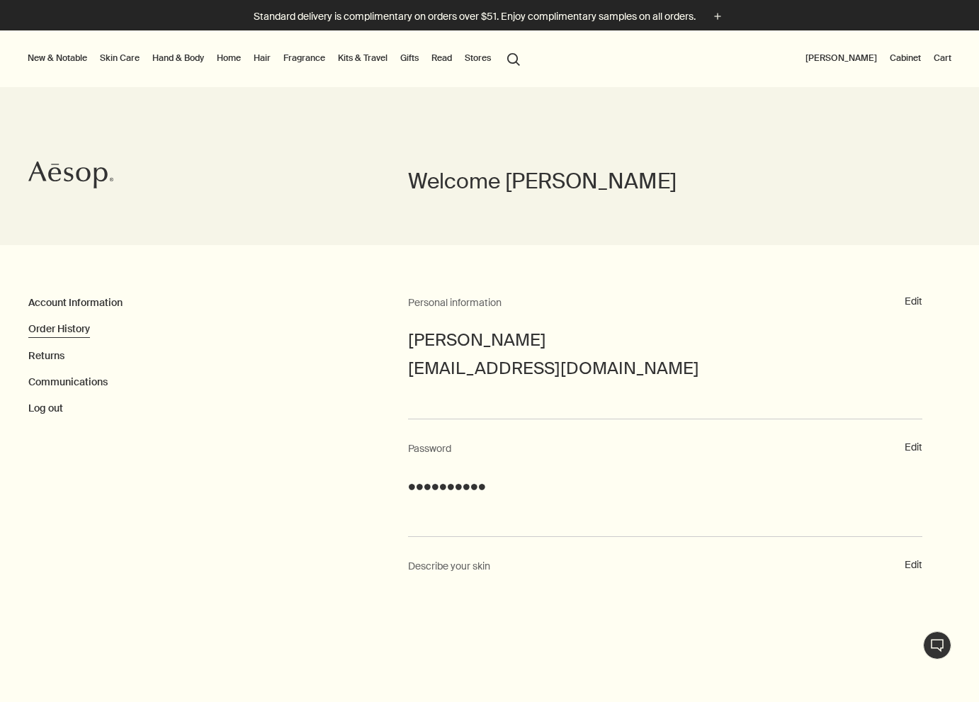
click at [61, 330] on link "Order History" at bounding box center [59, 328] width 62 height 13
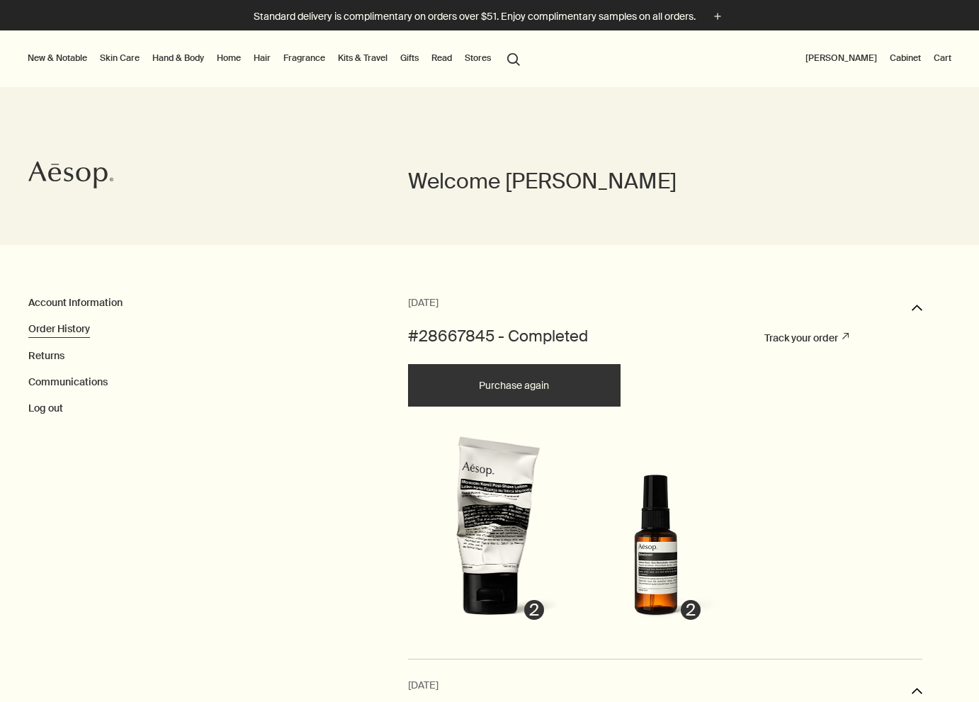
click at [61, 60] on button "New & Notable" at bounding box center [57, 58] width 65 height 17
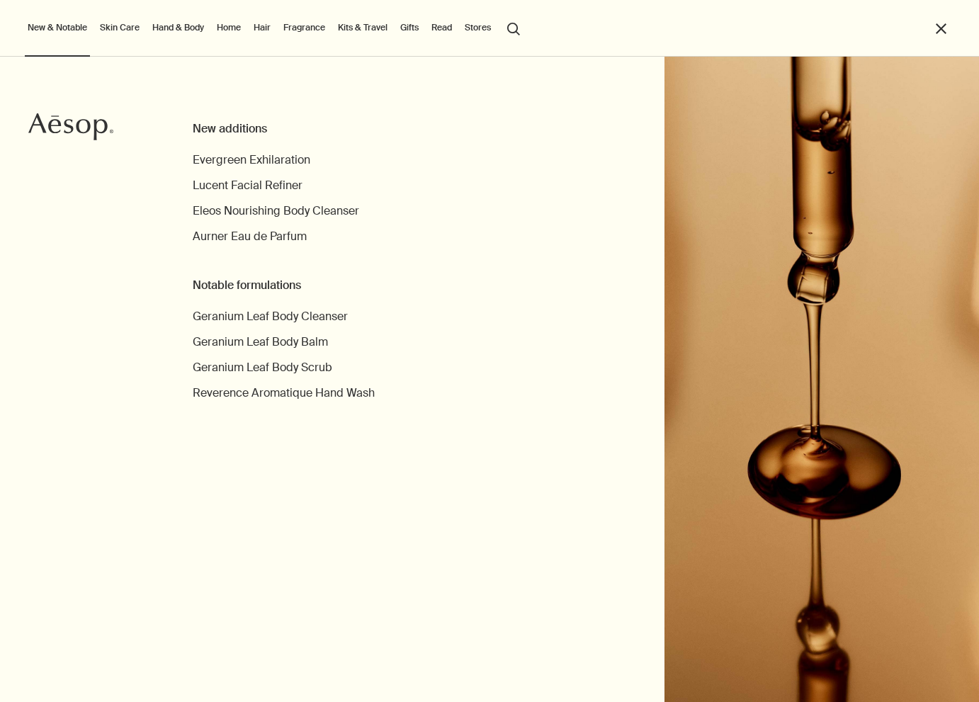
click at [118, 28] on link "Skin Care" at bounding box center [119, 27] width 45 height 17
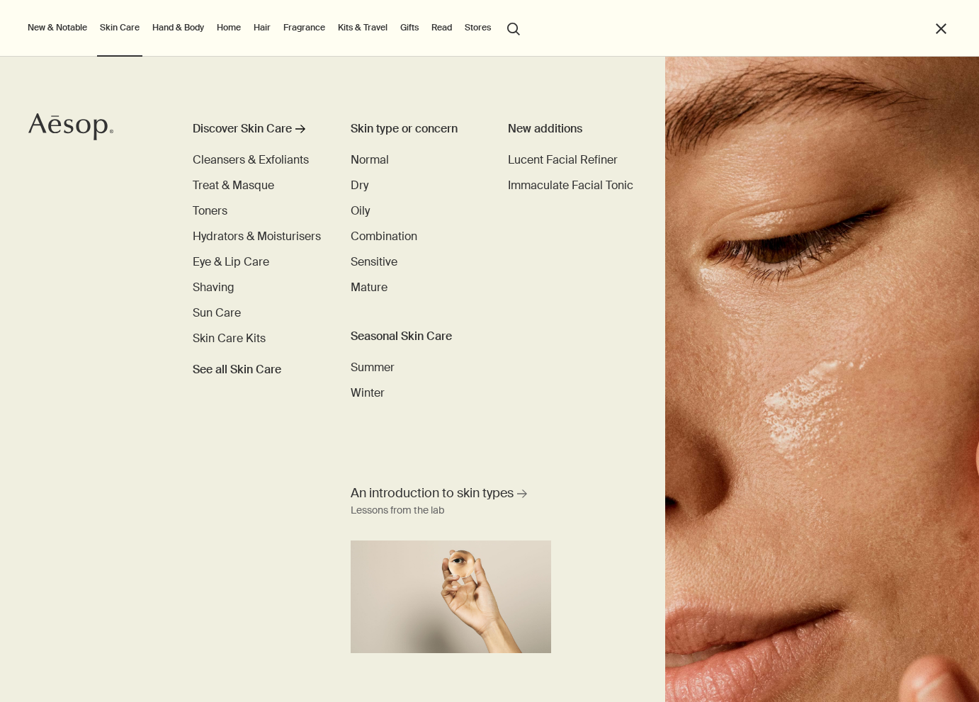
click at [232, 29] on link "Home" at bounding box center [229, 27] width 30 height 17
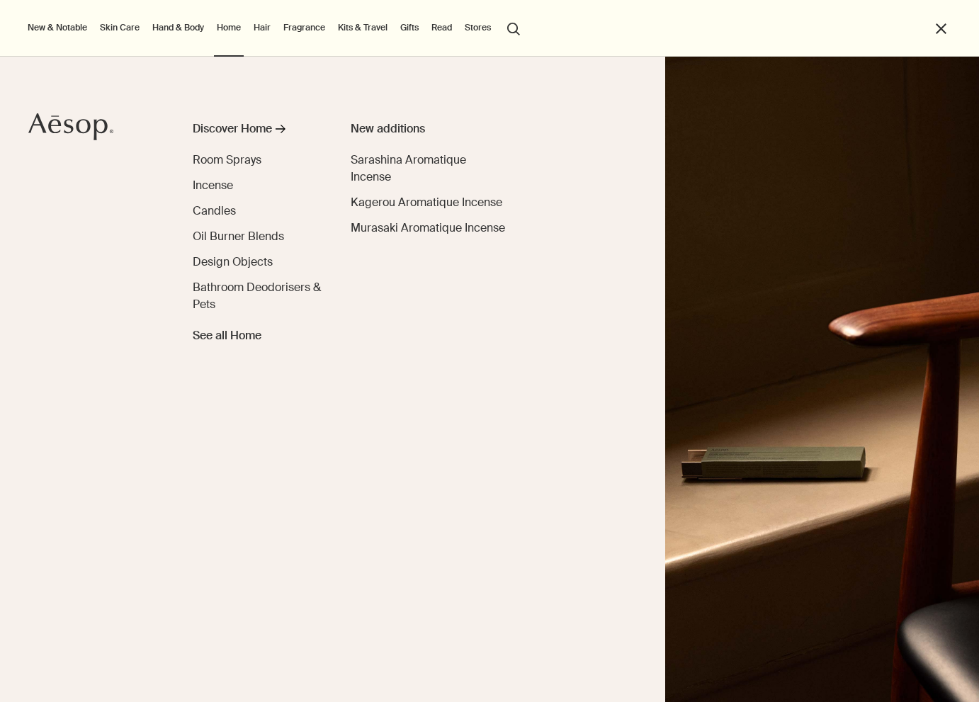
click at [133, 29] on link "Skin Care" at bounding box center [119, 27] width 45 height 17
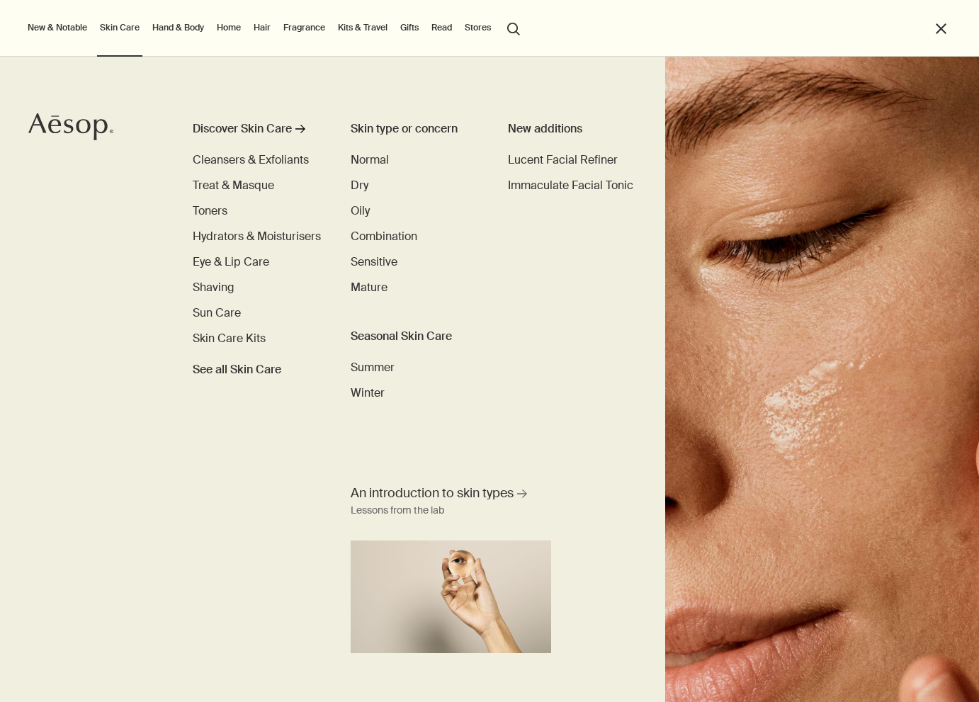
click at [516, 27] on button "search Search" at bounding box center [513, 27] width 25 height 27
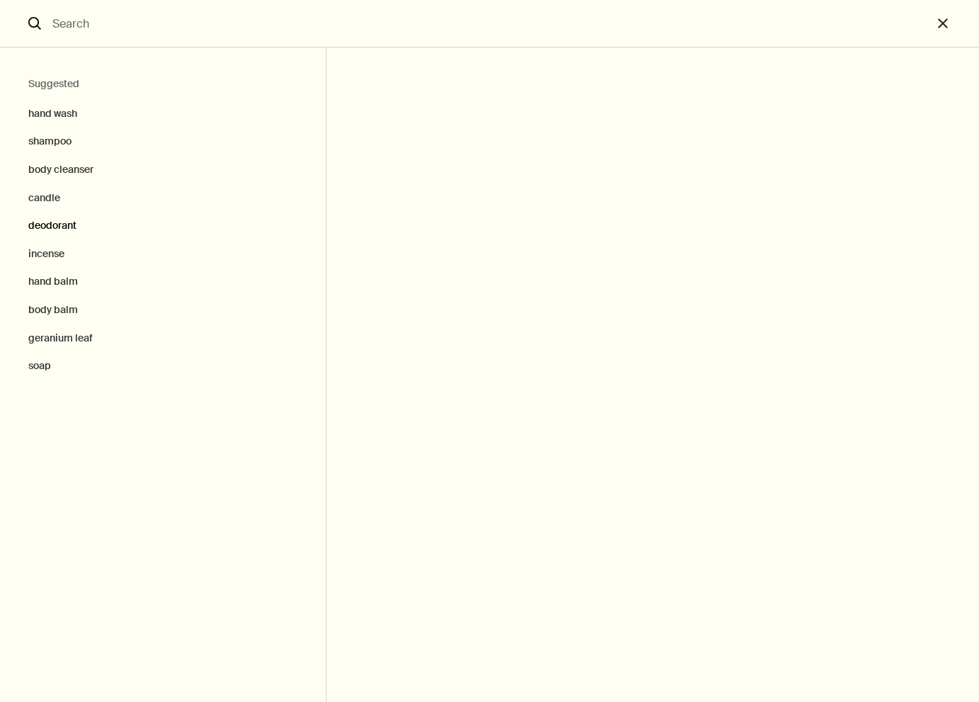
click at [65, 226] on button "deodorant" at bounding box center [163, 226] width 326 height 28
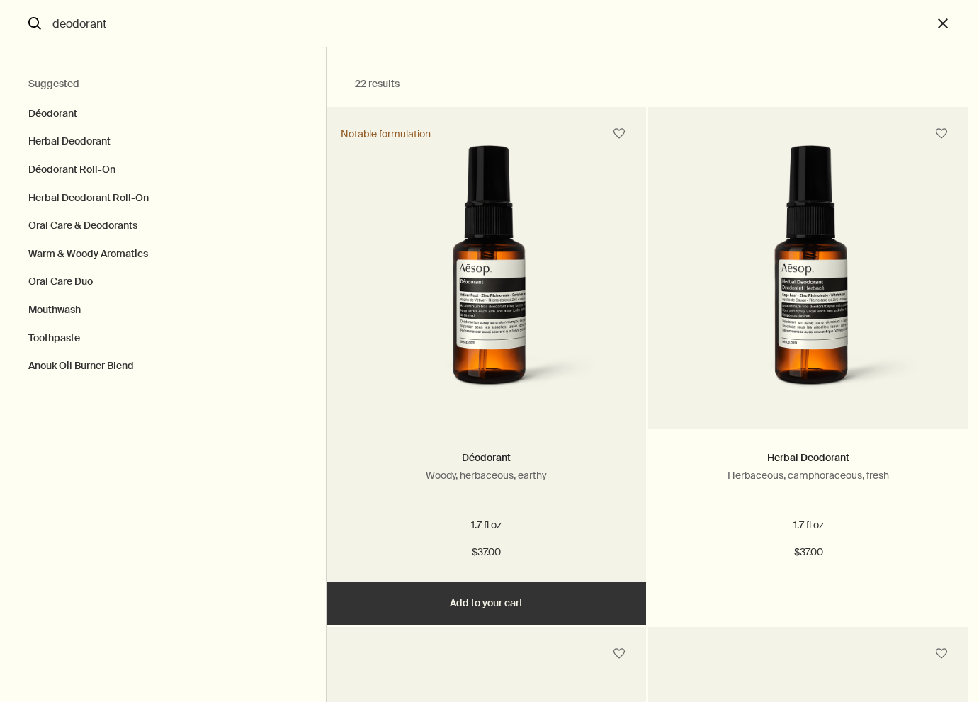
click at [521, 498] on div "Déodorant Woody, herbaceous, earthy" at bounding box center [487, 479] width 278 height 58
click at [506, 595] on button "Add Add to your cart" at bounding box center [487, 603] width 320 height 42
click at [504, 601] on button "Added Added to your cart Add Add to your cart" at bounding box center [487, 603] width 320 height 42
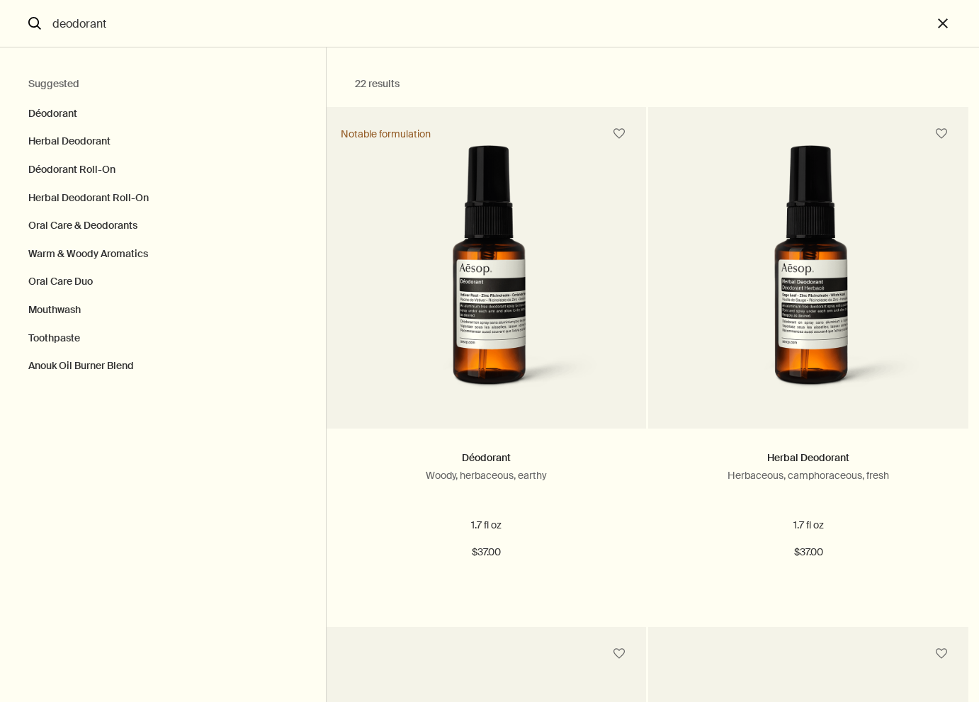
click at [131, 23] on input "deodorant" at bounding box center [489, 23] width 885 height 47
type input "d"
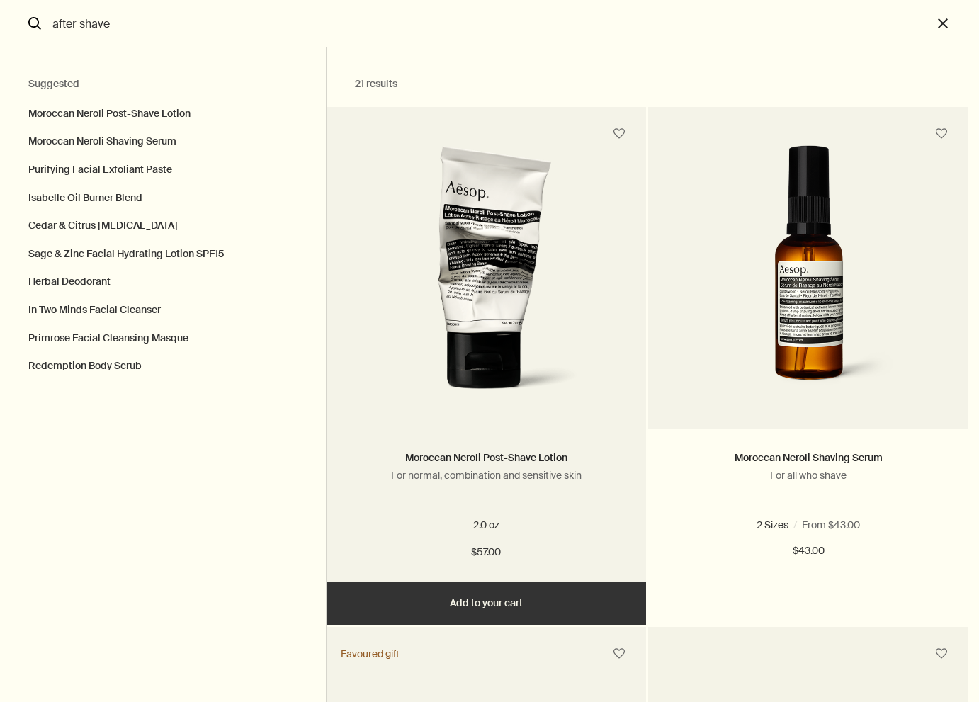
type input "after shave"
click at [494, 607] on button "Add Add to your cart" at bounding box center [487, 603] width 320 height 42
click at [496, 603] on button "Added Added to your cart Add Add to your cart" at bounding box center [487, 603] width 320 height 42
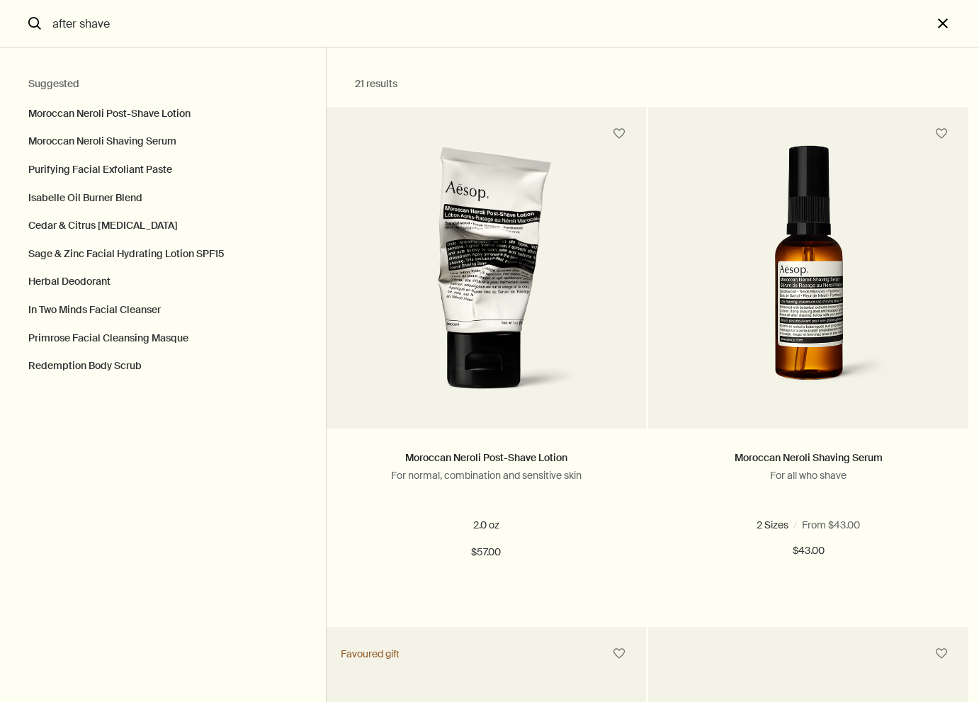
click at [942, 27] on button "close" at bounding box center [955, 23] width 47 height 47
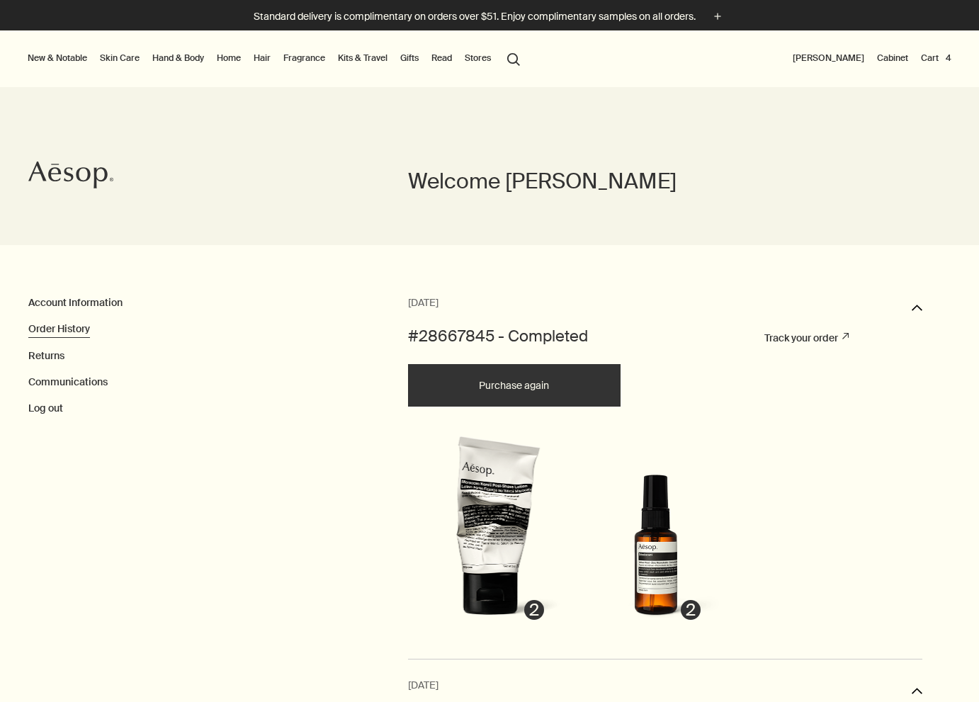
click at [935, 57] on button "Cart 4" at bounding box center [936, 58] width 36 height 17
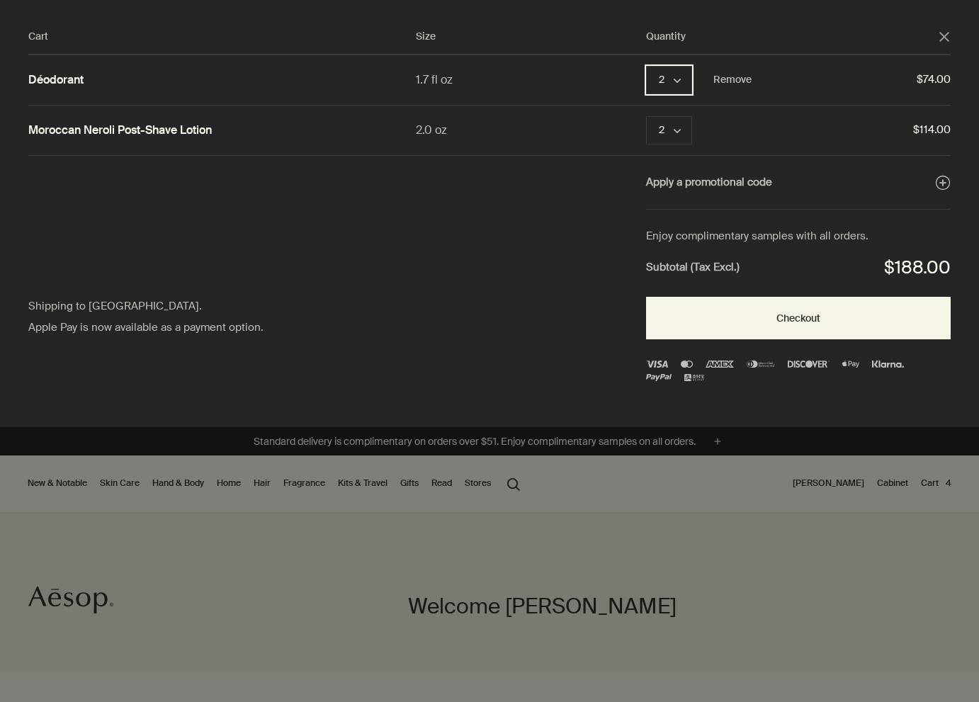
click at [679, 76] on button "2 chevron" at bounding box center [669, 80] width 46 height 28
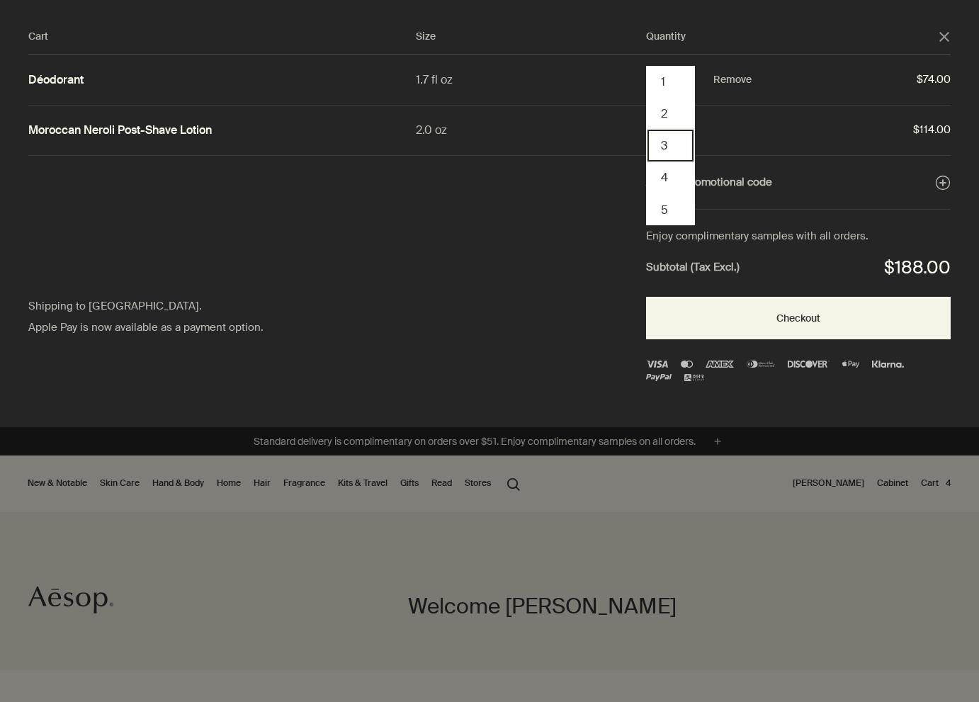
click at [671, 142] on button "3" at bounding box center [670, 146] width 46 height 32
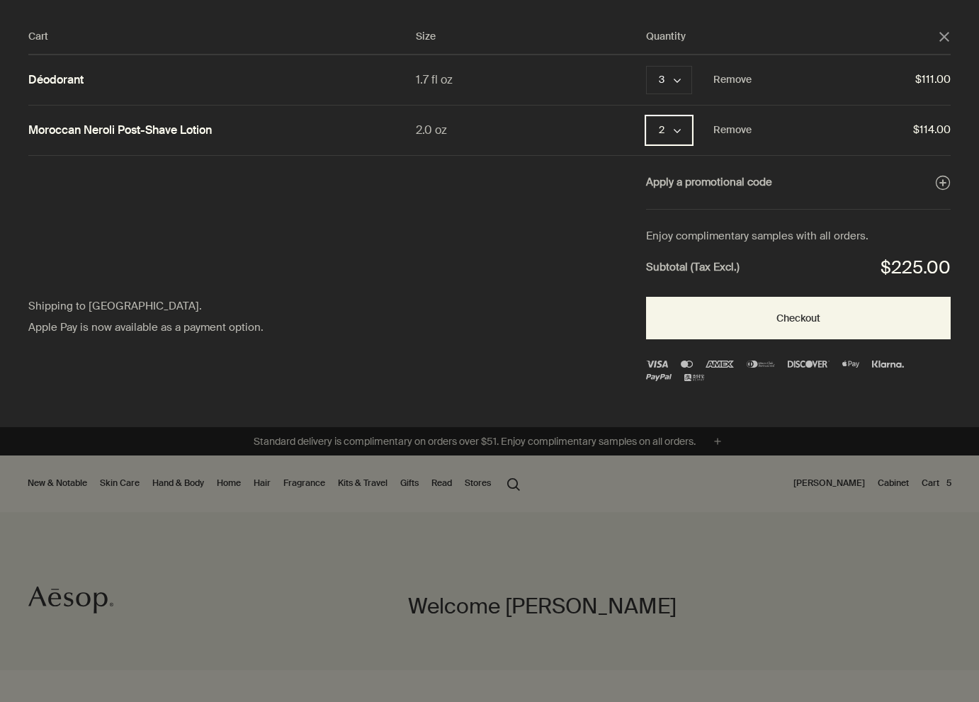
click at [680, 129] on polygon "Quantity 2" at bounding box center [677, 131] width 7 height 4
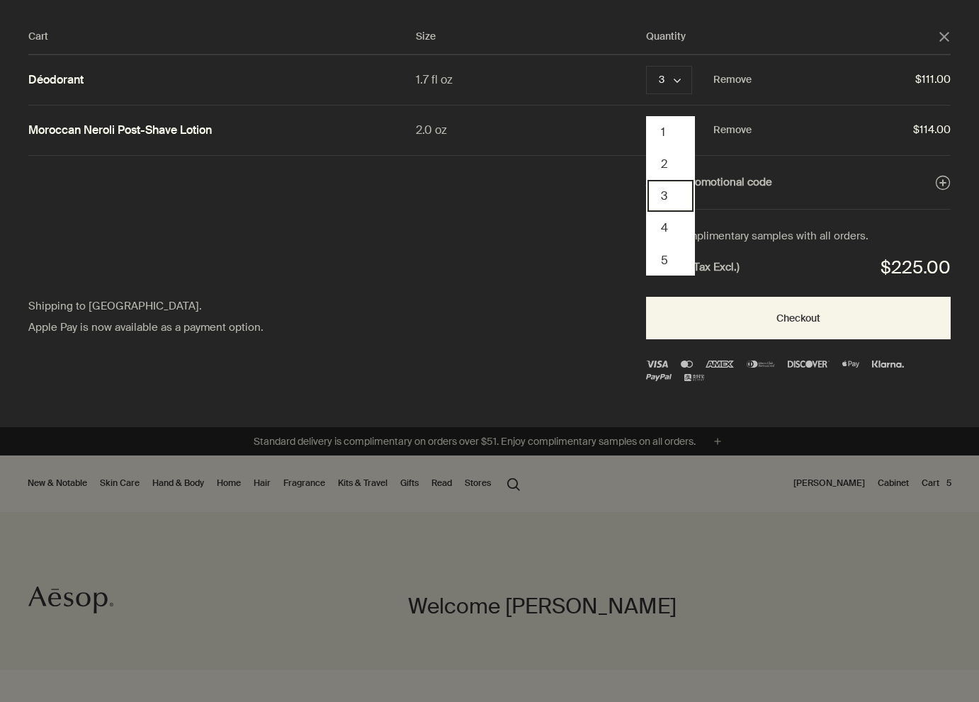
click at [675, 191] on button "3" at bounding box center [670, 196] width 46 height 32
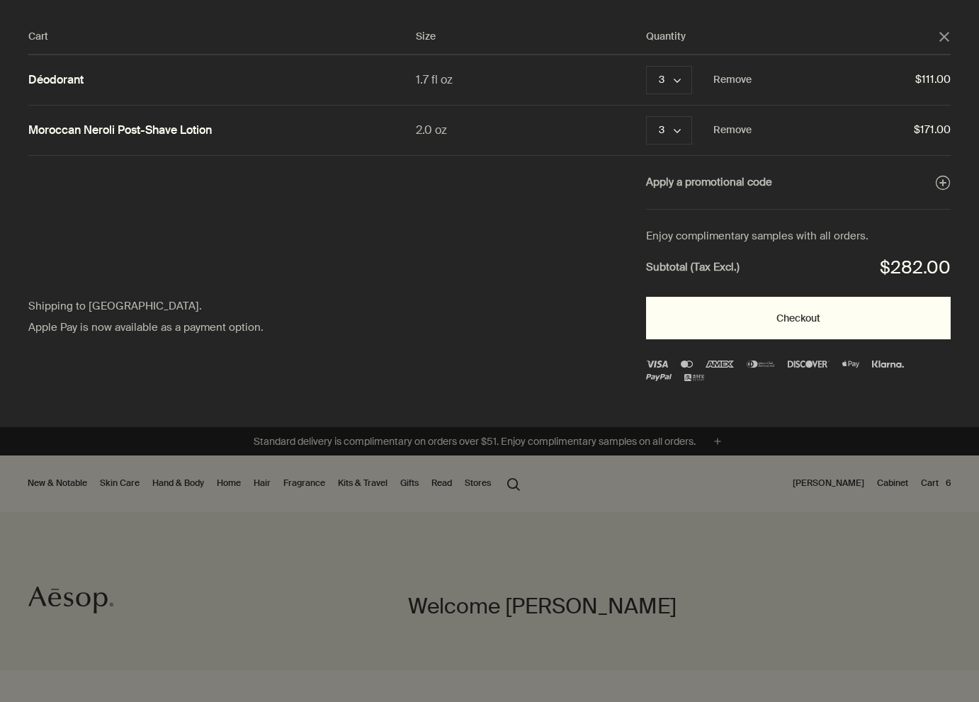
click at [802, 316] on button "Checkout" at bounding box center [798, 318] width 305 height 42
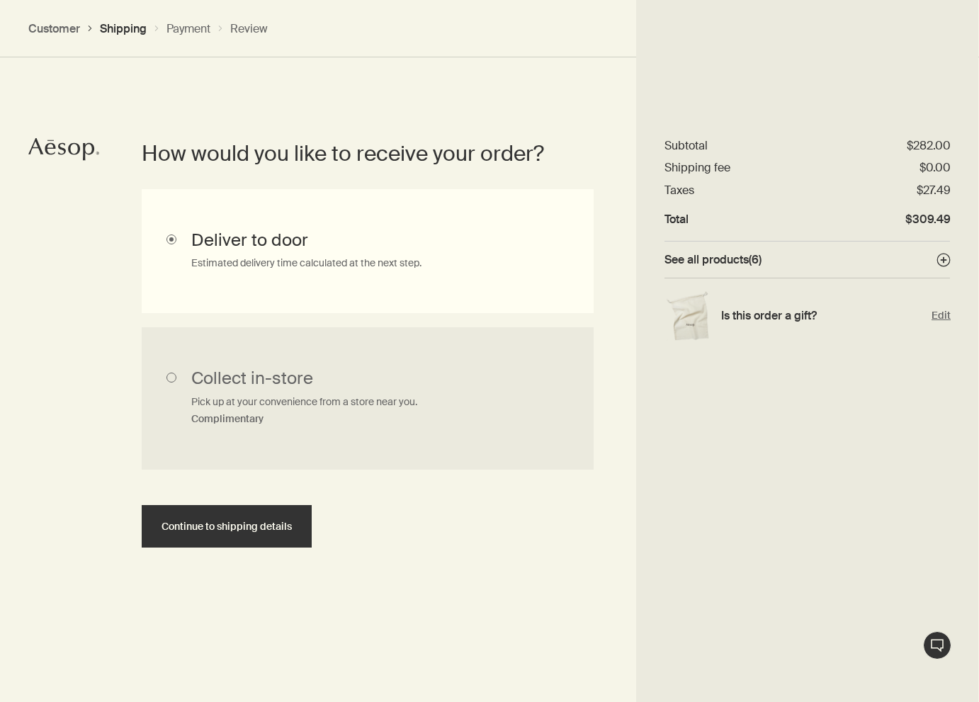
scroll to position [317, 0]
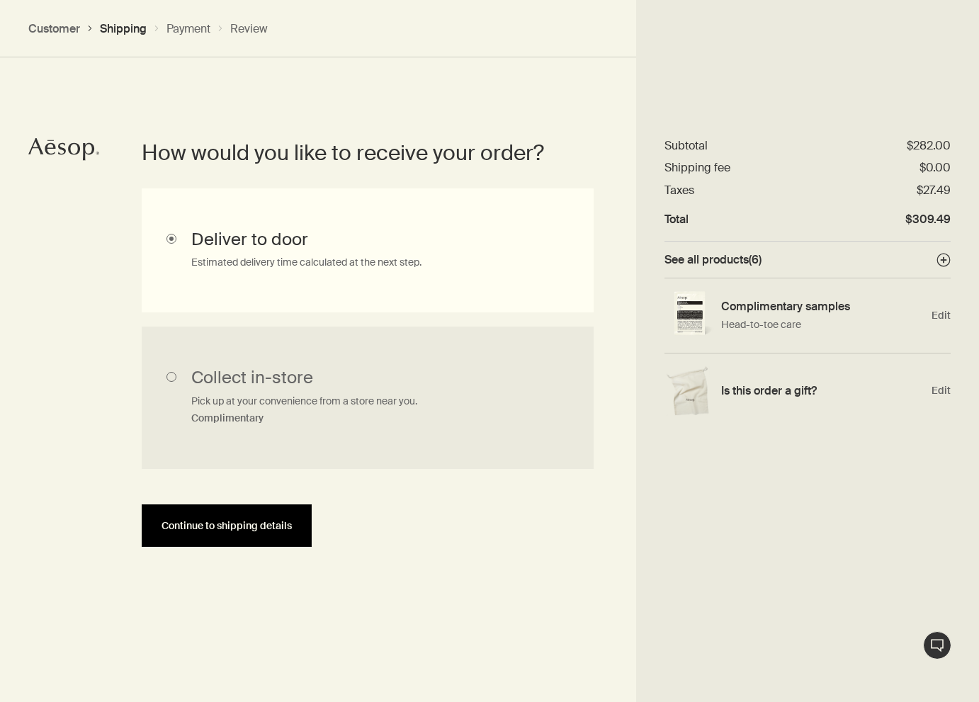
click at [249, 529] on button "Continue to shipping details" at bounding box center [227, 525] width 170 height 42
select select "US"
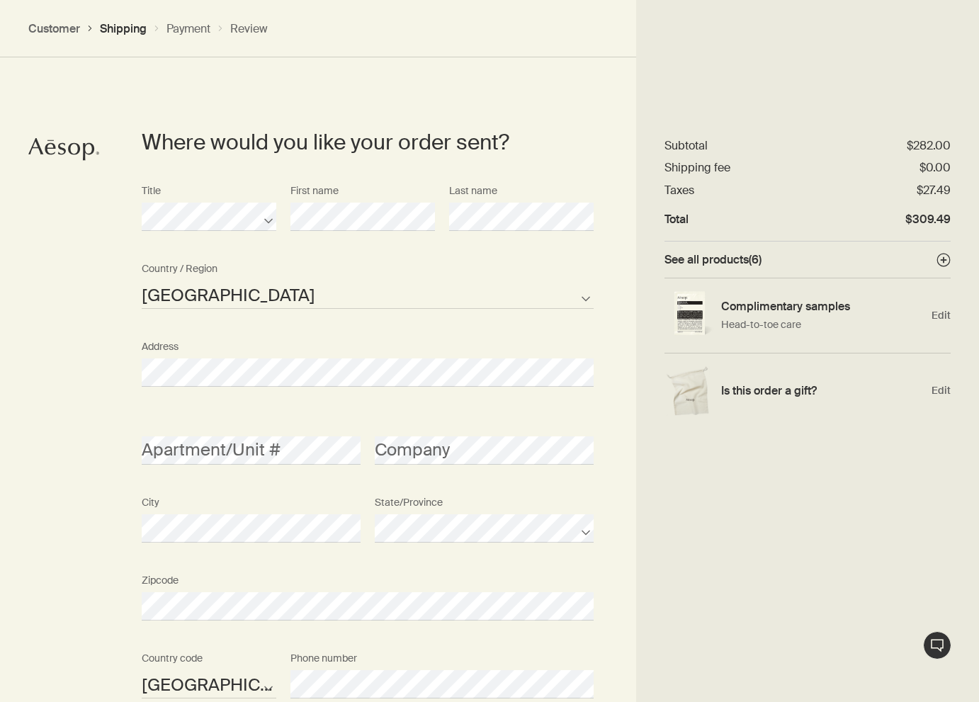
scroll to position [626, 0]
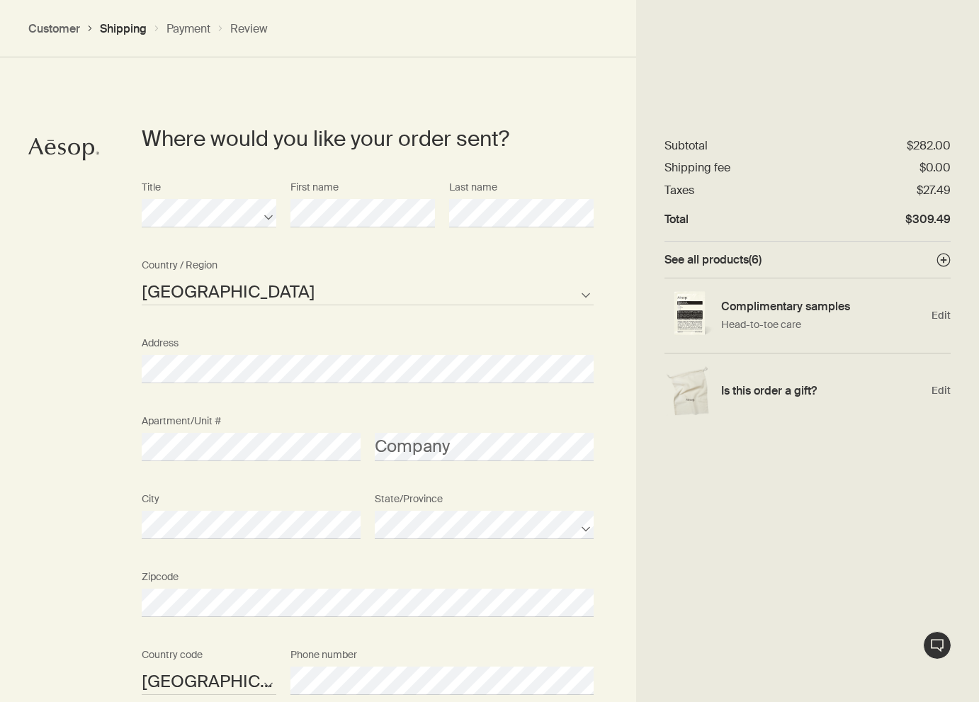
click at [316, 491] on div "City" at bounding box center [251, 512] width 233 height 53
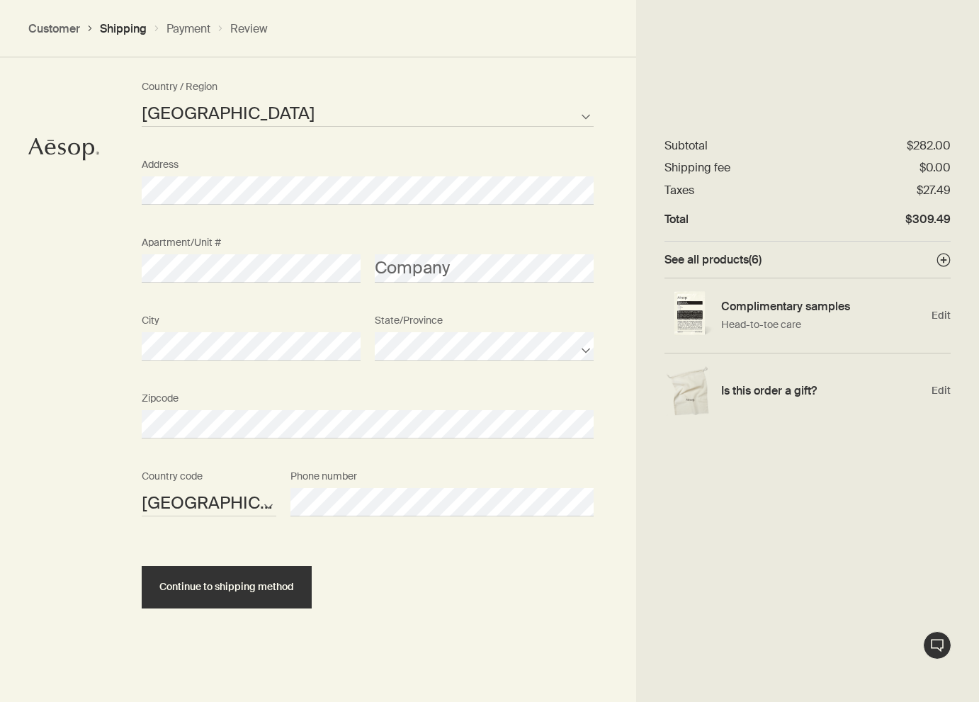
scroll to position [803, 0]
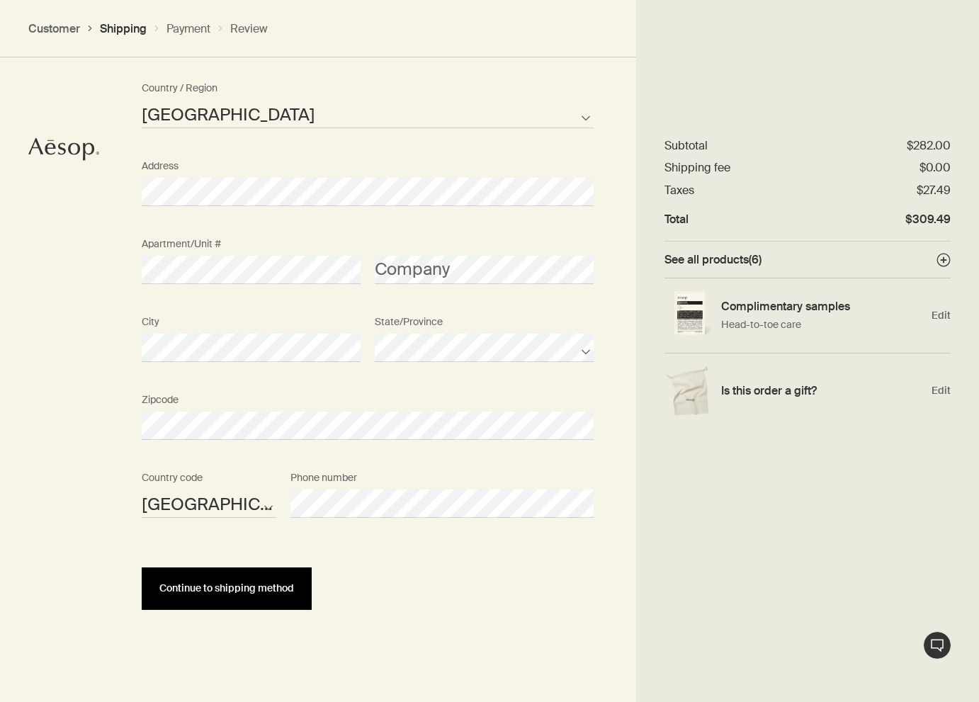
click at [229, 589] on span "Continue to shipping method" at bounding box center [226, 588] width 135 height 11
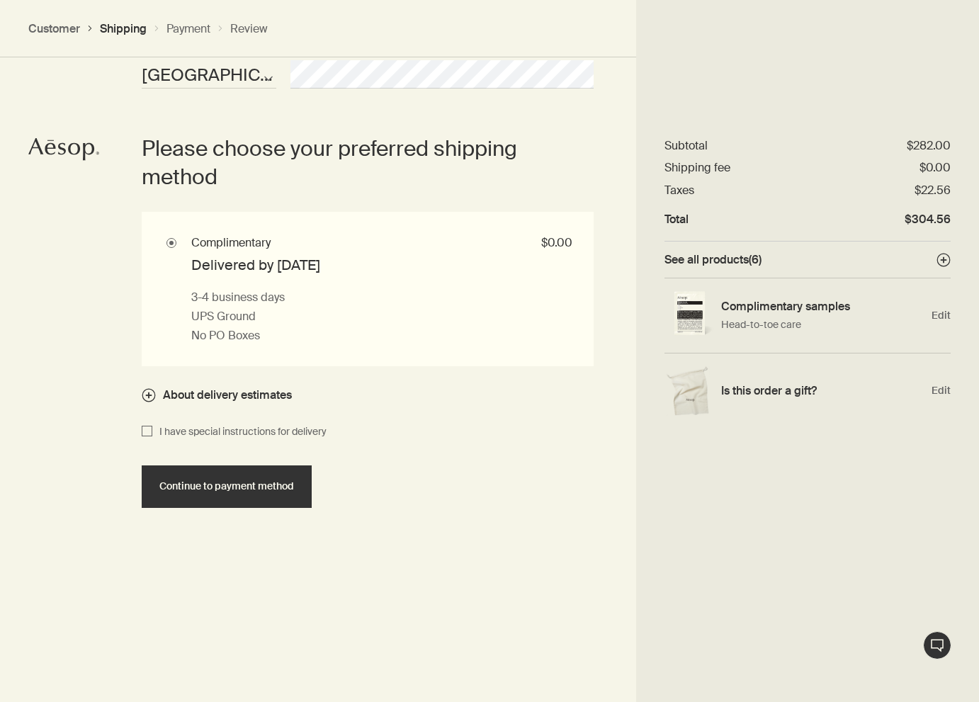
scroll to position [1203, 0]
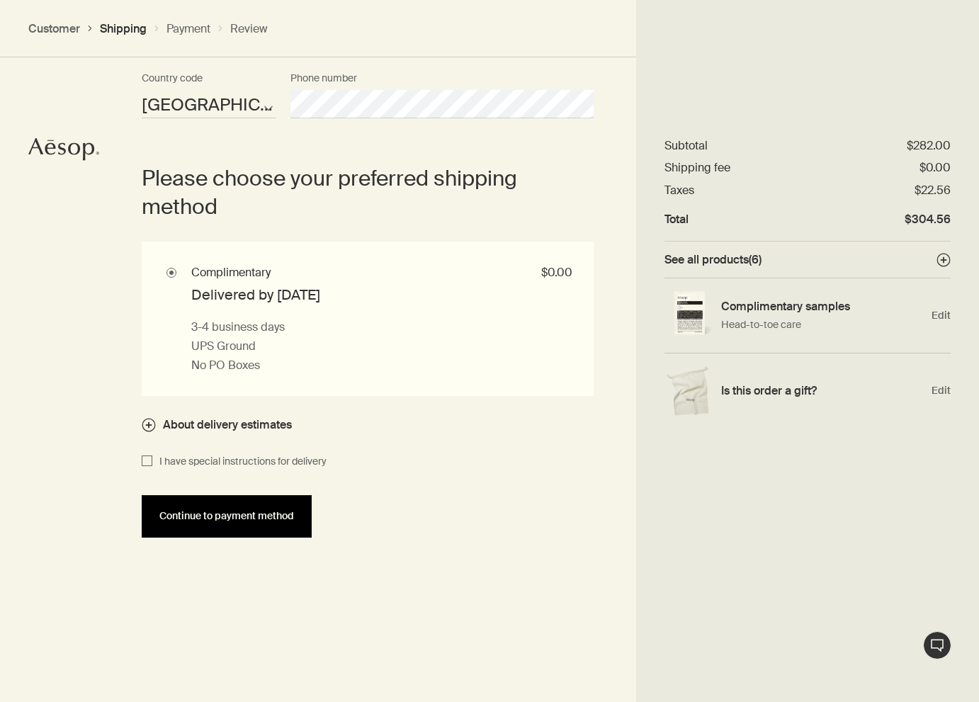
click at [244, 521] on button "Continue to payment method" at bounding box center [227, 516] width 170 height 42
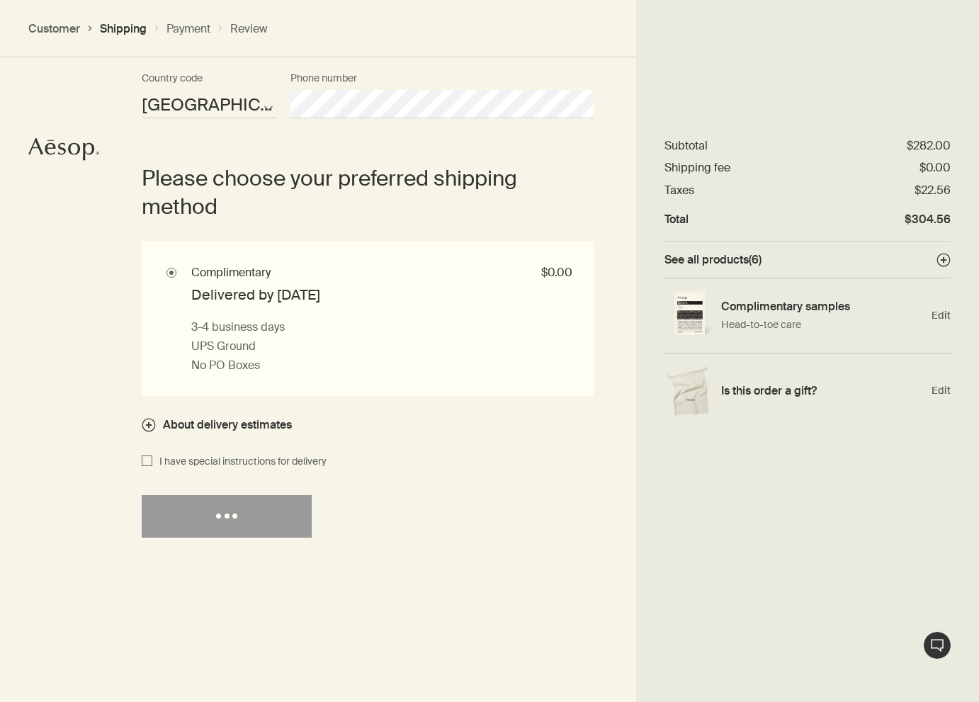
select select "US"
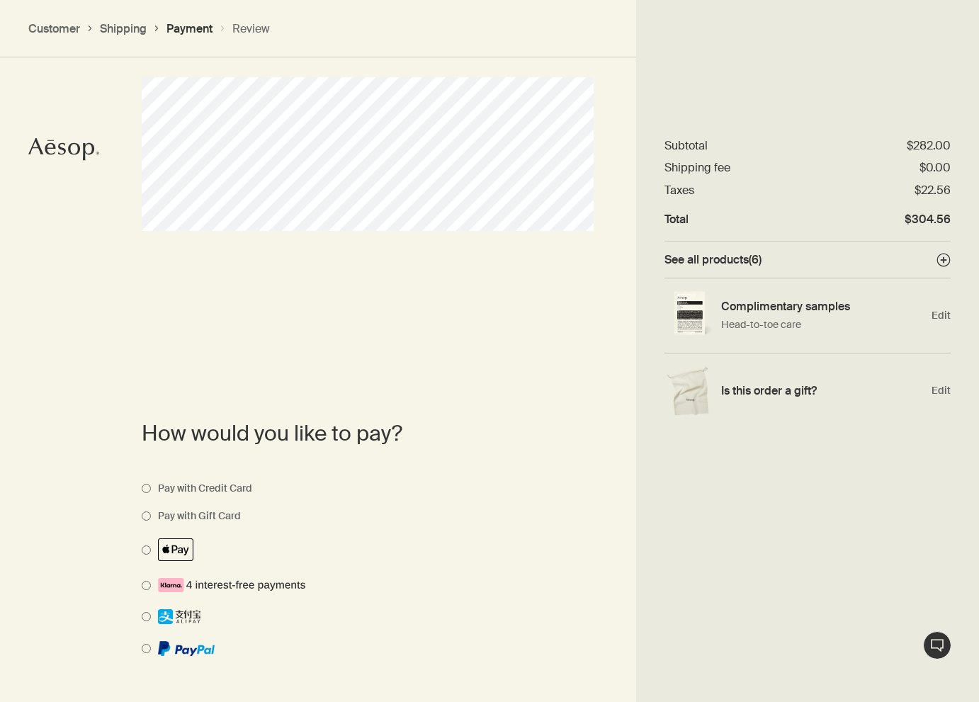
scroll to position [718, 0]
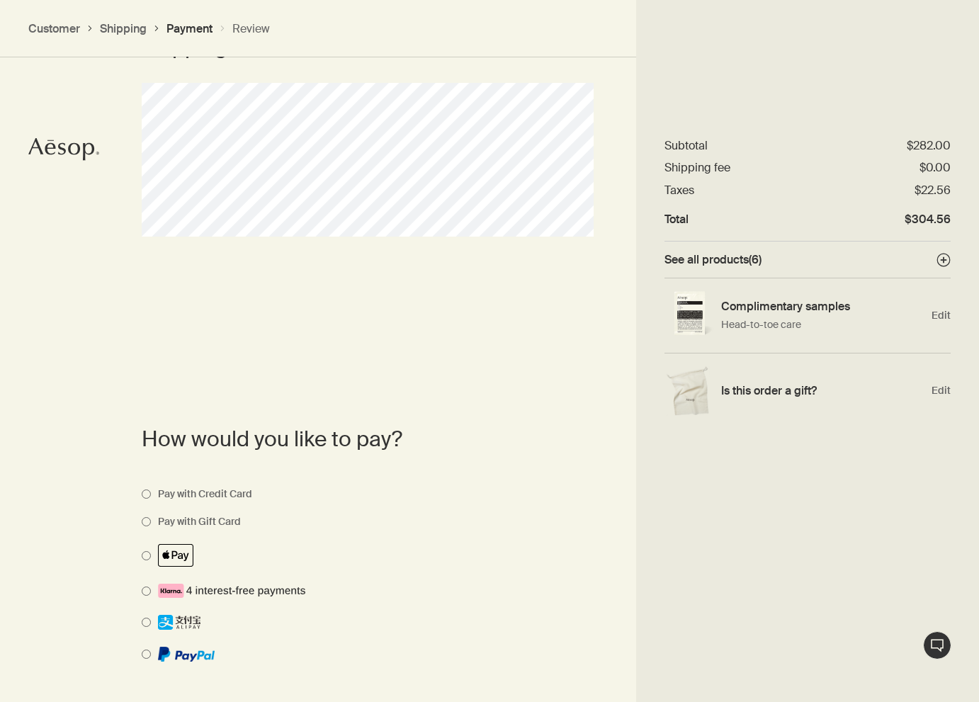
select select "US"
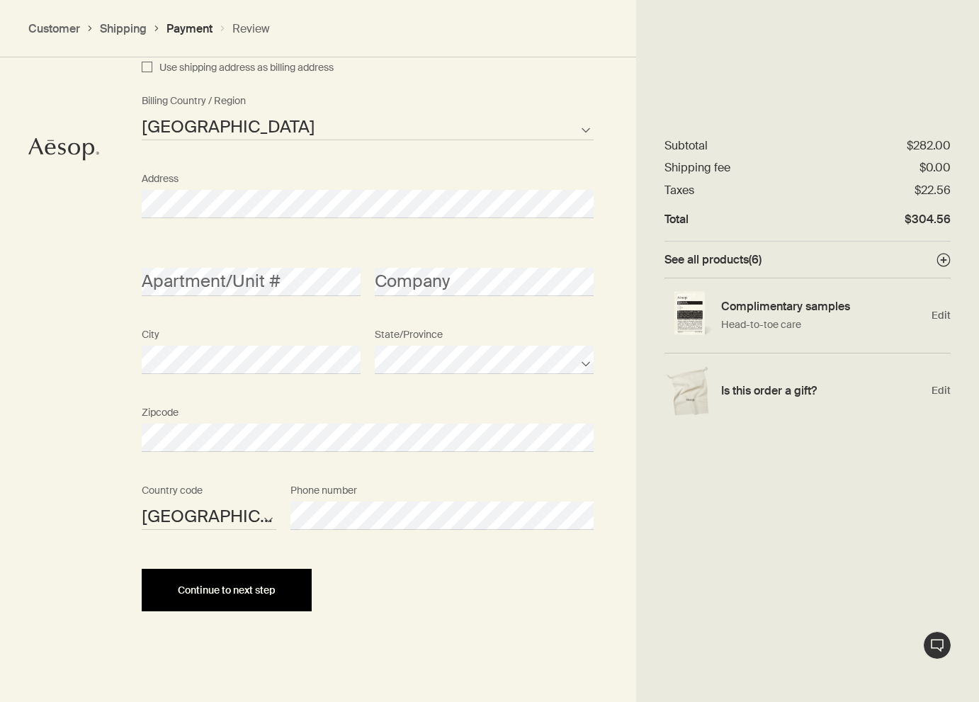
scroll to position [1389, 0]
click at [277, 579] on button "Continue to next step" at bounding box center [227, 590] width 170 height 42
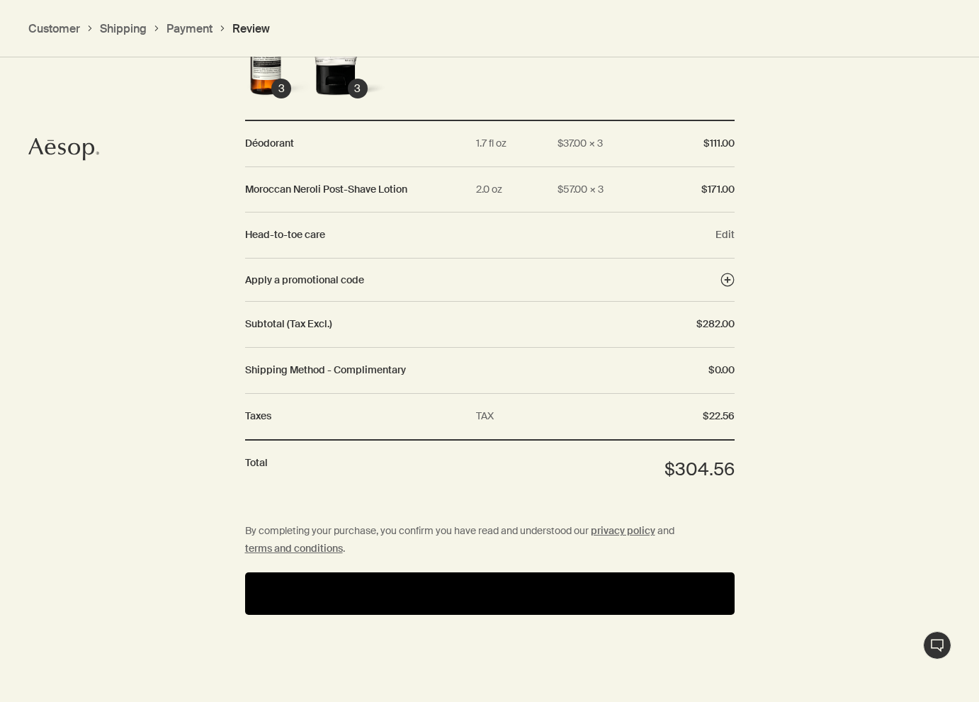
scroll to position [1497, 0]
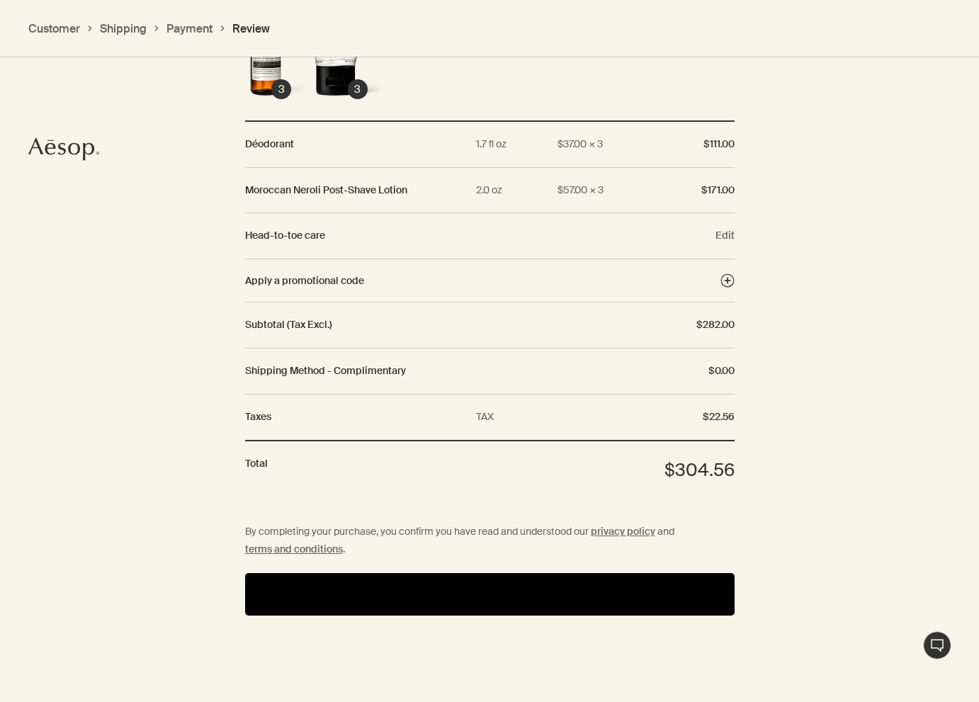
click at [509, 581] on button "Pay" at bounding box center [489, 594] width 489 height 42
